Goal: Task Accomplishment & Management: Manage account settings

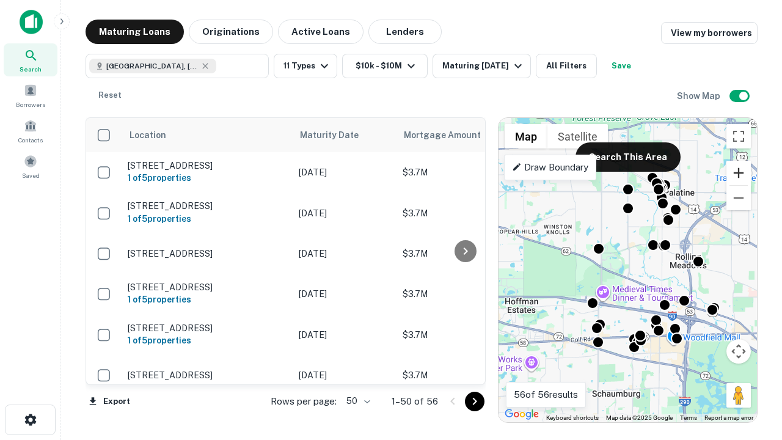
click at [738, 173] on button "Zoom in" at bounding box center [738, 173] width 24 height 24
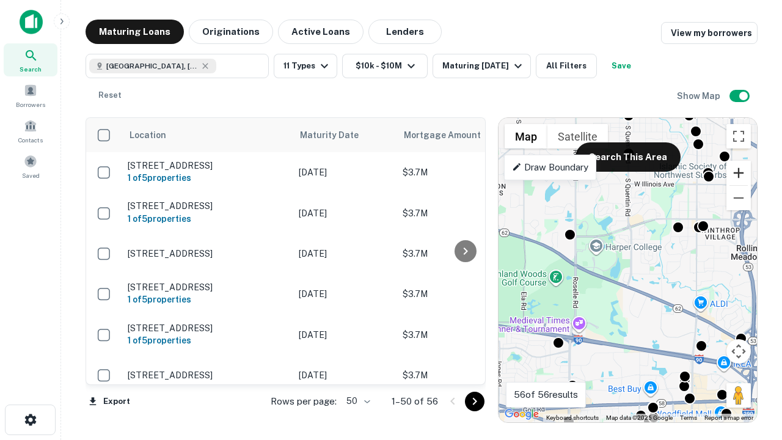
click at [738, 173] on button "Zoom in" at bounding box center [738, 173] width 24 height 24
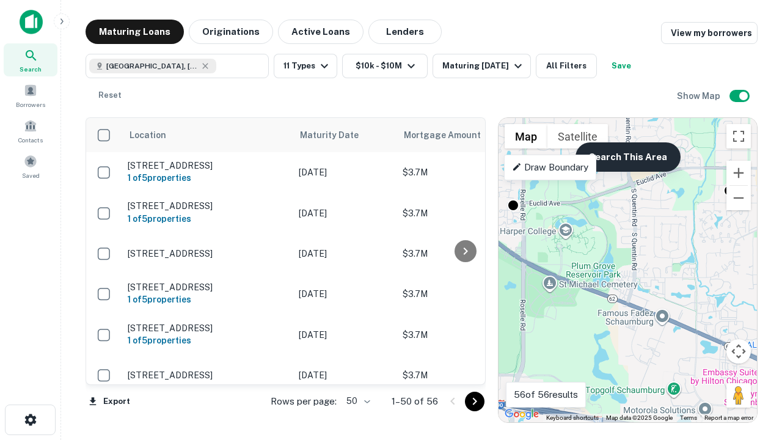
click at [627, 157] on button "Search This Area" at bounding box center [627, 156] width 105 height 29
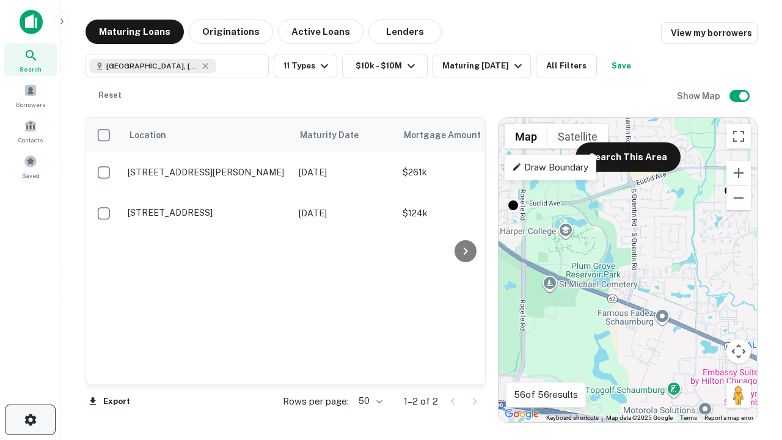
click at [30, 419] on icon "button" at bounding box center [30, 419] width 15 height 15
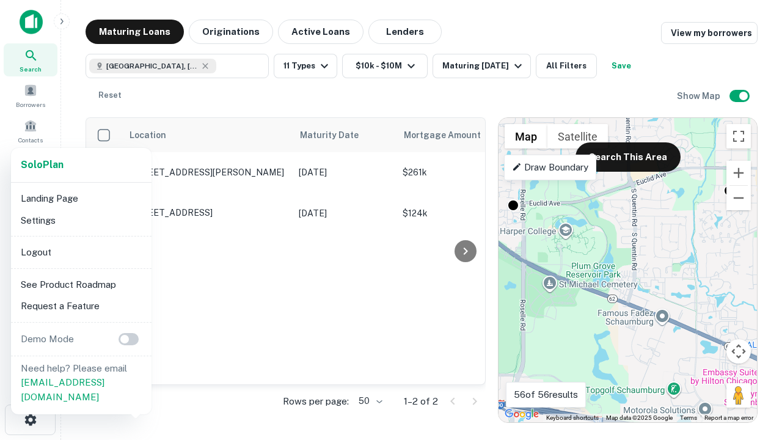
click at [81, 252] on li "Logout" at bounding box center [81, 252] width 131 height 22
